Goal: Navigation & Orientation: Find specific page/section

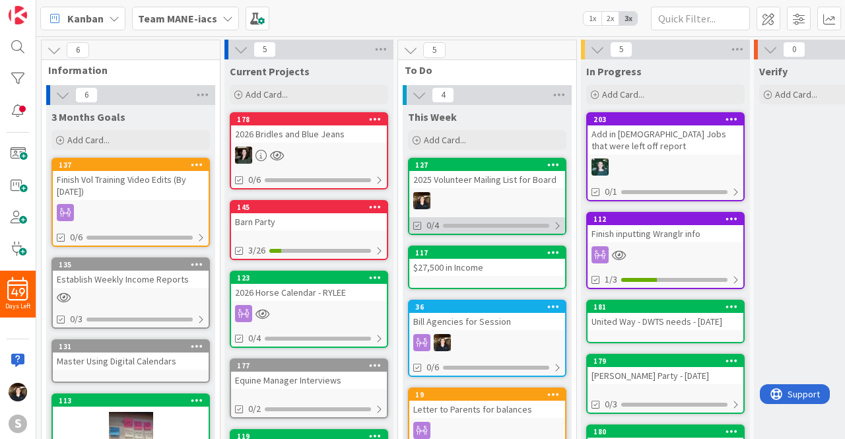
click at [492, 217] on div "0/4" at bounding box center [487, 225] width 156 height 17
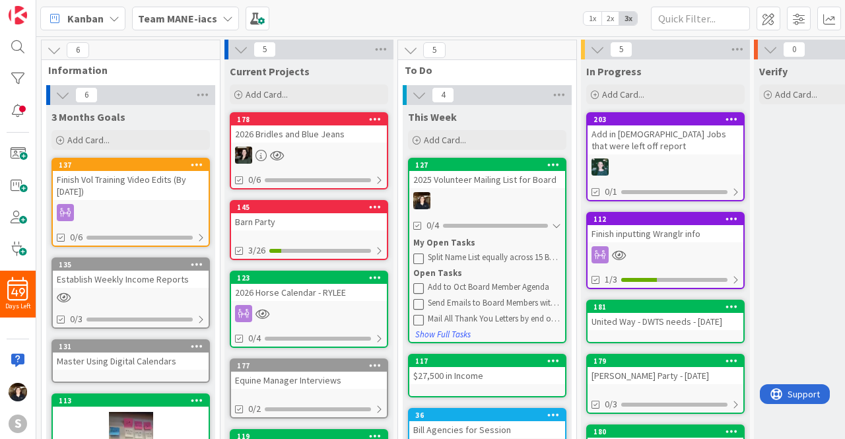
click at [475, 180] on div "2025 Volunteer Mailing List for Board" at bounding box center [487, 179] width 156 height 17
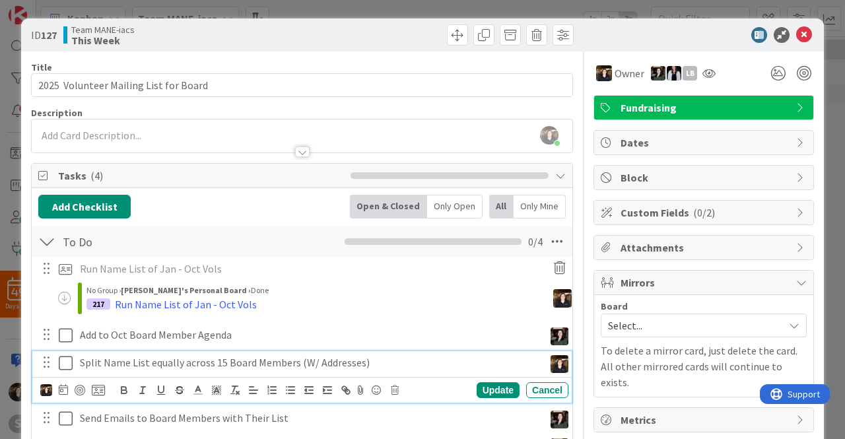
click at [81, 361] on p "Split Name List equally across 15 Board Members (W/ Addresses)" at bounding box center [309, 362] width 459 height 15
click at [48, 390] on img at bounding box center [46, 390] width 12 height 12
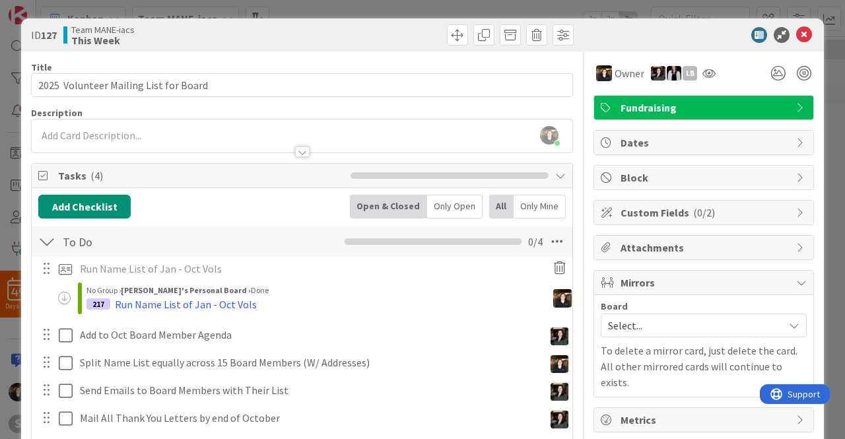
drag, startPoint x: 57, startPoint y: 165, endPoint x: 52, endPoint y: 170, distance: 7.5
click at [0, 0] on icon at bounding box center [0, 0] width 0 height 0
click at [52, 170] on div "Tasks ( 4 )" at bounding box center [302, 176] width 541 height 24
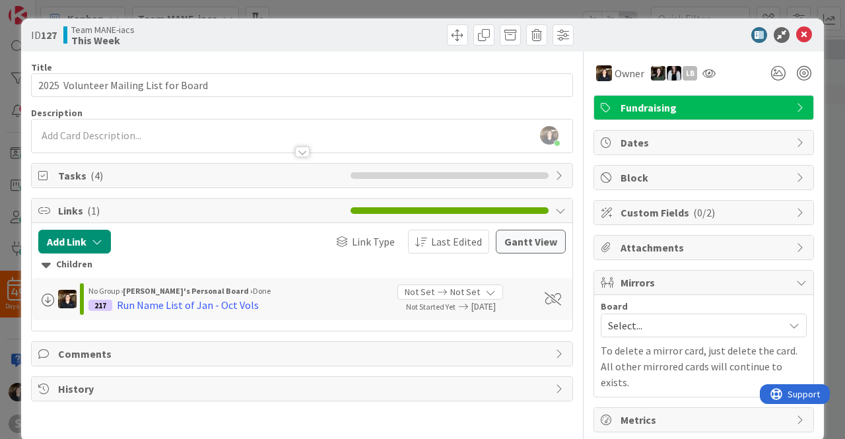
click at [102, 176] on span "Tasks ( 4 )" at bounding box center [201, 176] width 286 height 16
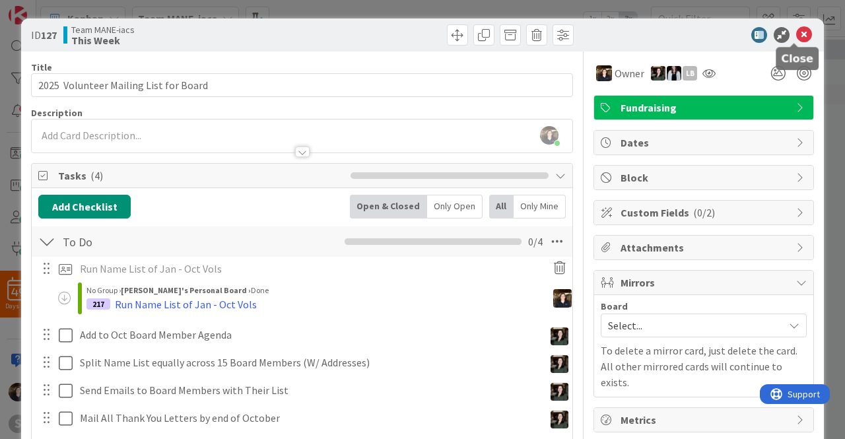
drag, startPoint x: 797, startPoint y: 36, endPoint x: 573, endPoint y: 3, distance: 226.4
drag, startPoint x: 573, startPoint y: 3, endPoint x: 790, endPoint y: 35, distance: 219.0
click at [796, 35] on icon at bounding box center [804, 35] width 16 height 16
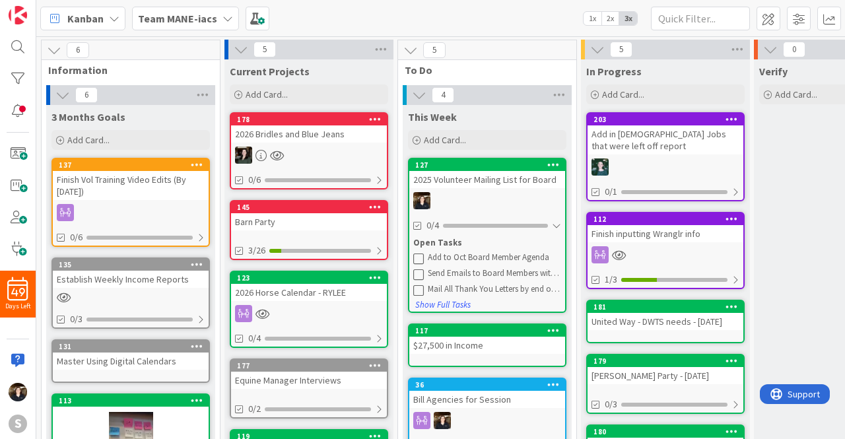
click at [345, 291] on div "2026 Horse Calendar - RYLEE" at bounding box center [309, 292] width 156 height 17
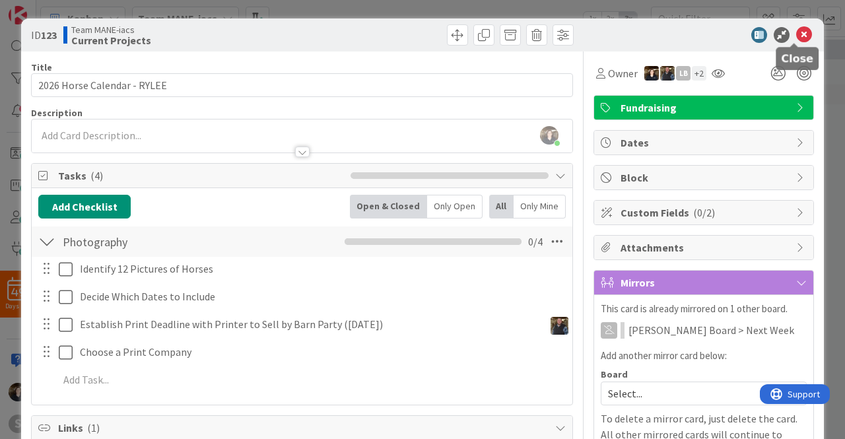
click at [796, 36] on icon at bounding box center [804, 35] width 16 height 16
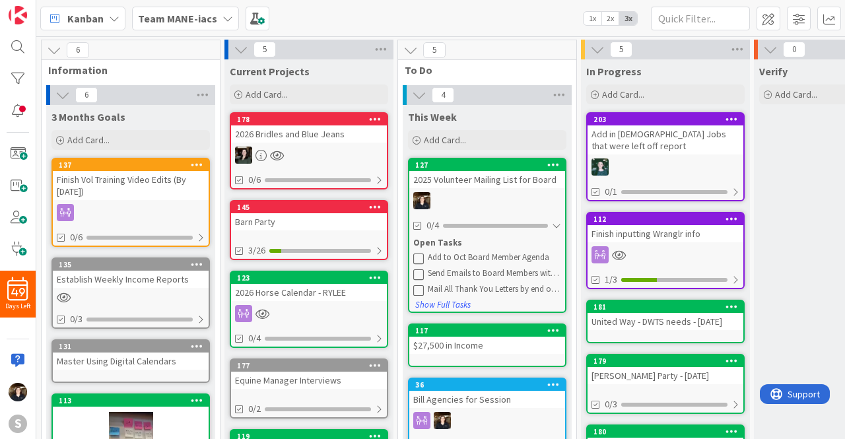
click at [224, 15] on icon at bounding box center [228, 18] width 11 height 11
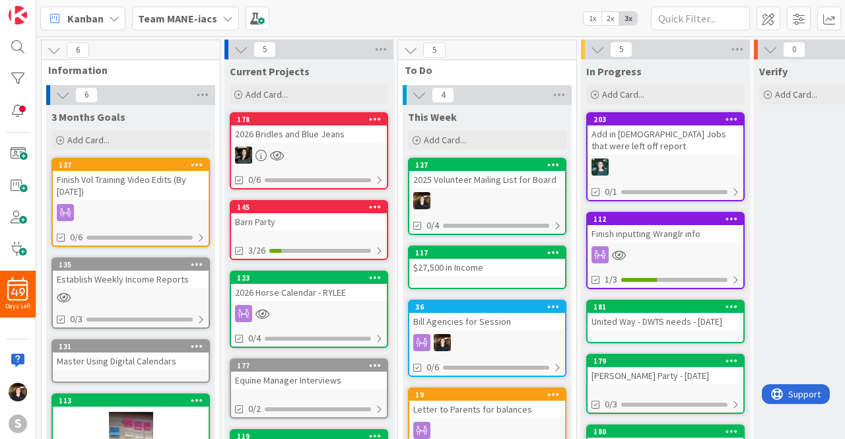
click at [223, 14] on icon at bounding box center [228, 18] width 11 height 11
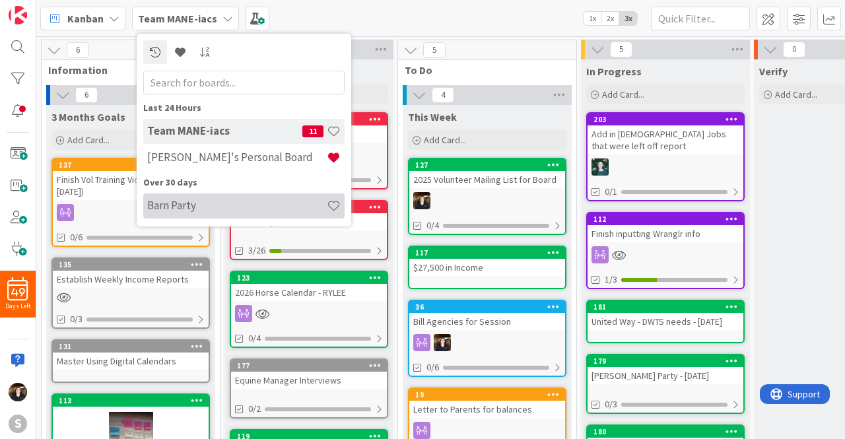
click at [193, 195] on div "Barn Party" at bounding box center [243, 205] width 201 height 25
